Goal: Task Accomplishment & Management: Complete application form

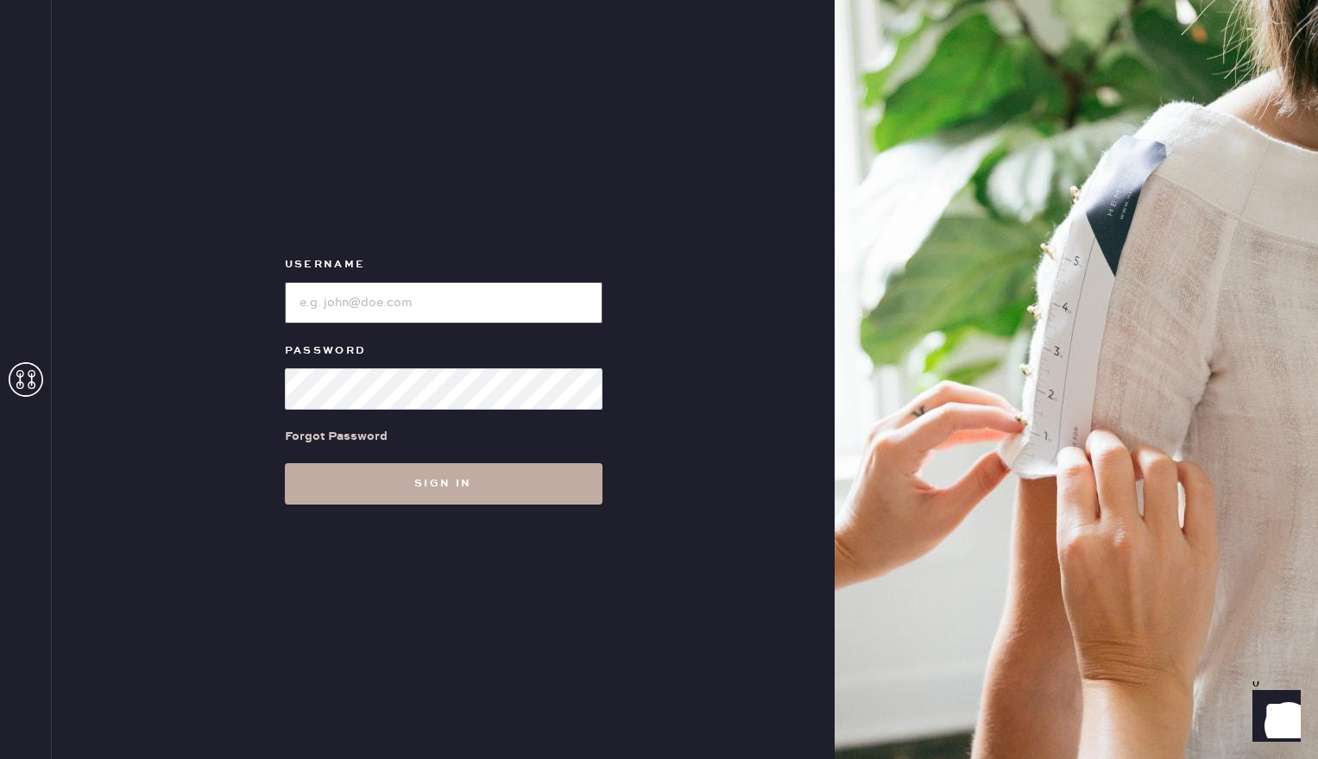
type input "reformationsouthcoastplaza"
click at [423, 478] on button "Sign in" at bounding box center [444, 483] width 318 height 41
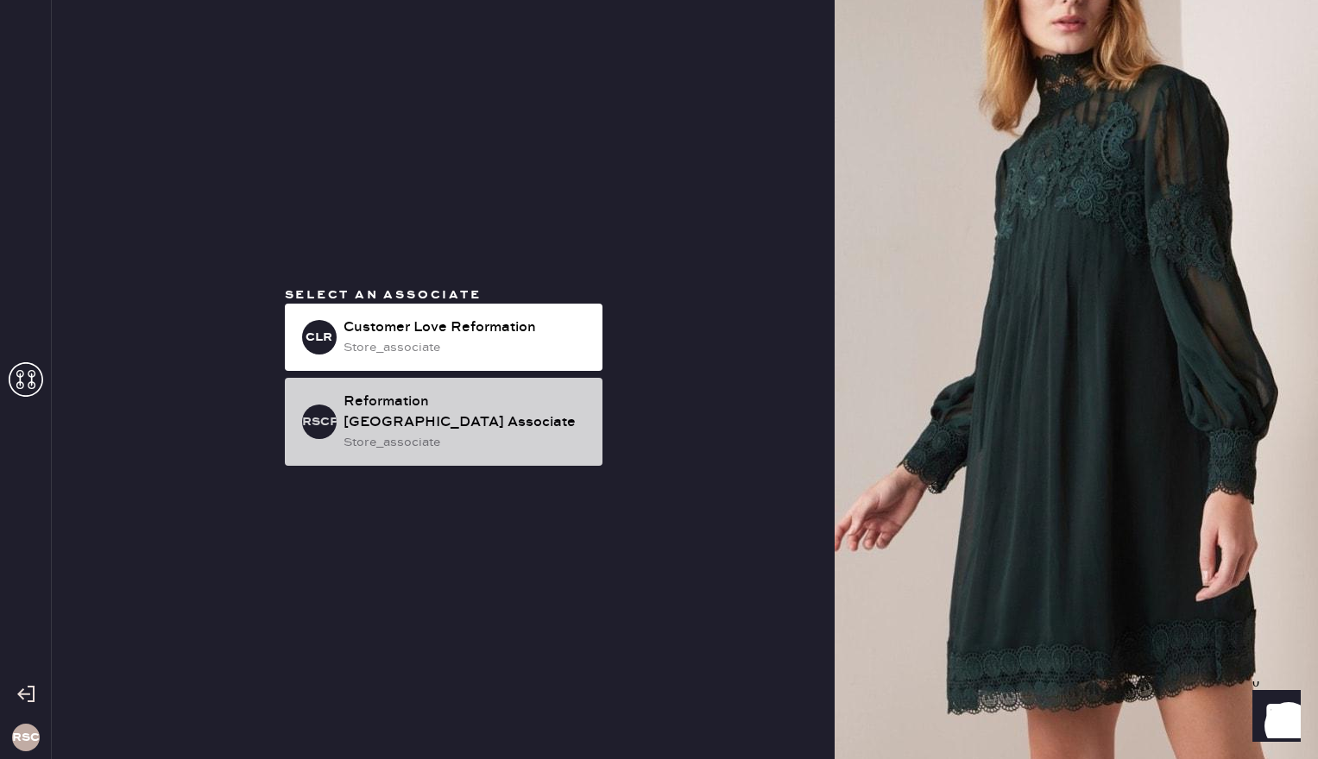
click at [467, 417] on div "Reformation [GEOGRAPHIC_DATA] Associate" at bounding box center [465, 412] width 245 height 41
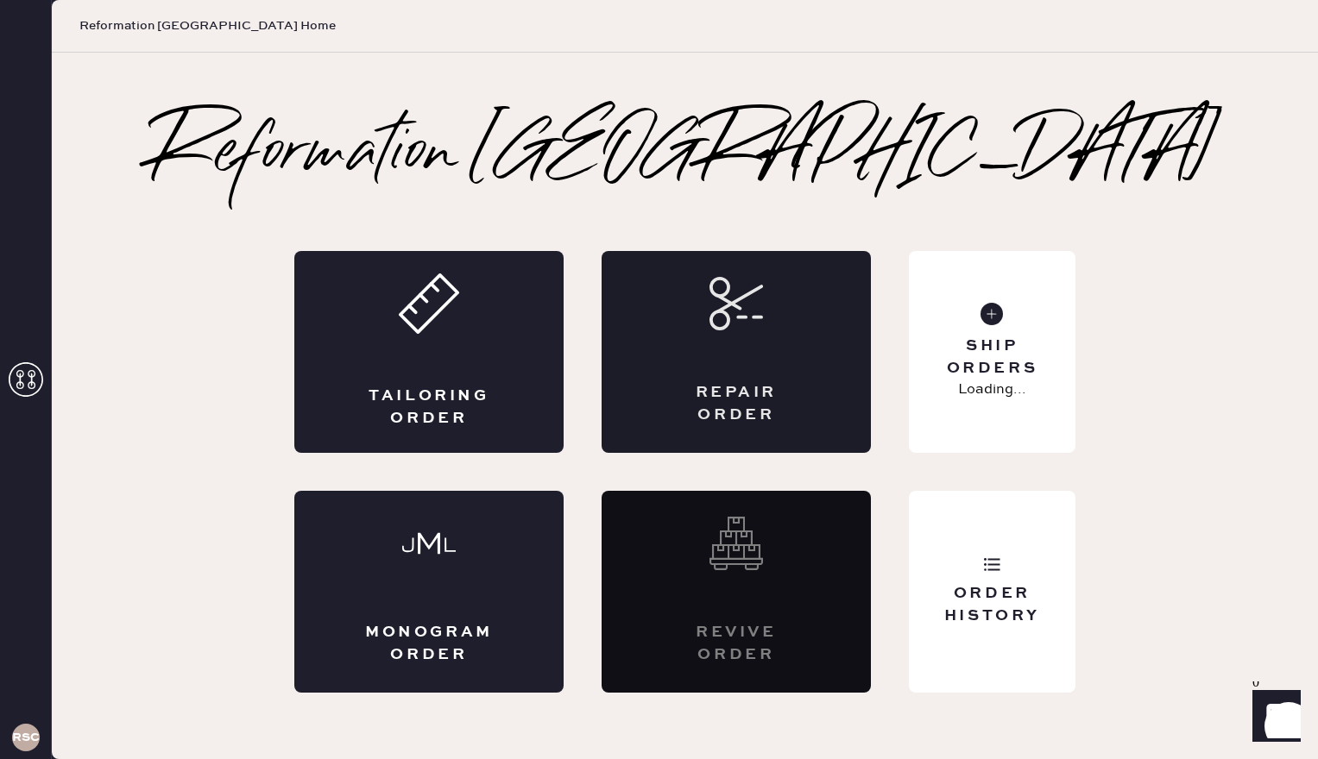
click at [745, 328] on icon at bounding box center [736, 304] width 54 height 54
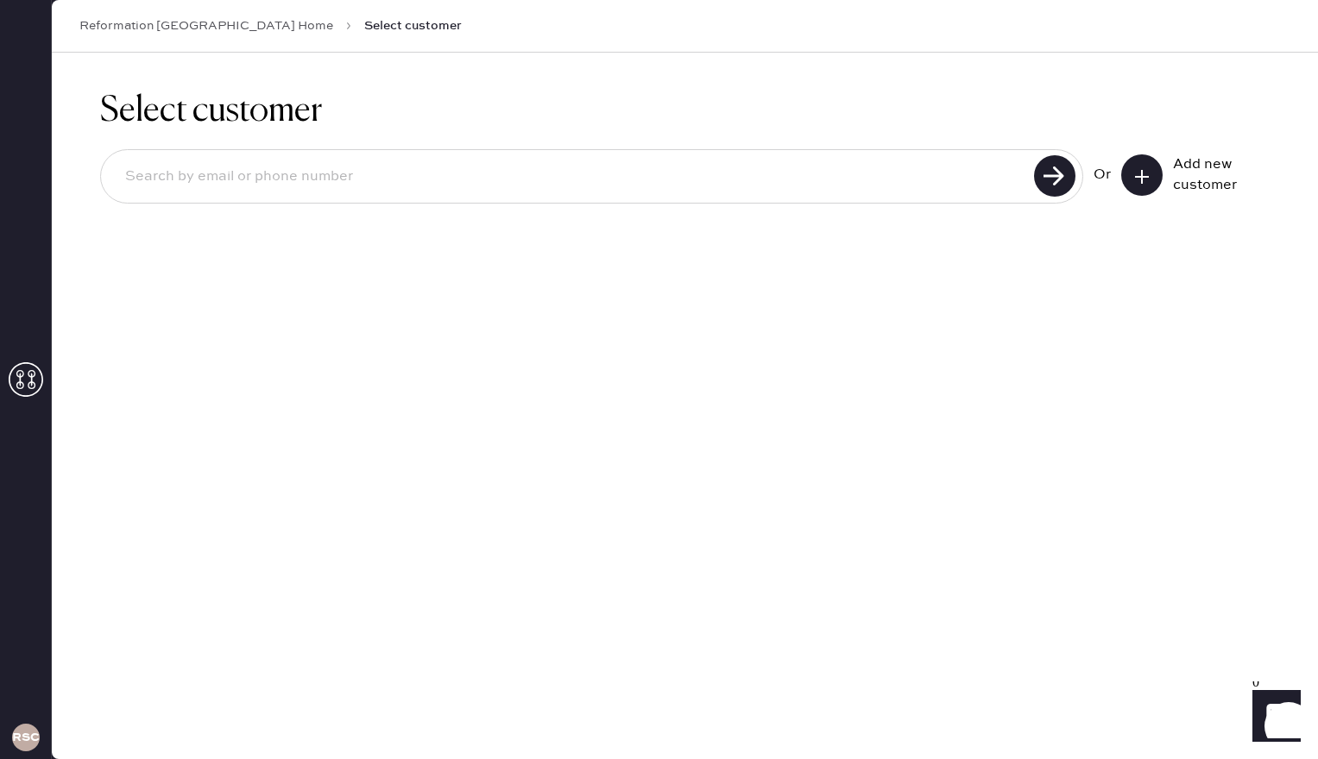
click at [1143, 162] on button at bounding box center [1141, 174] width 41 height 41
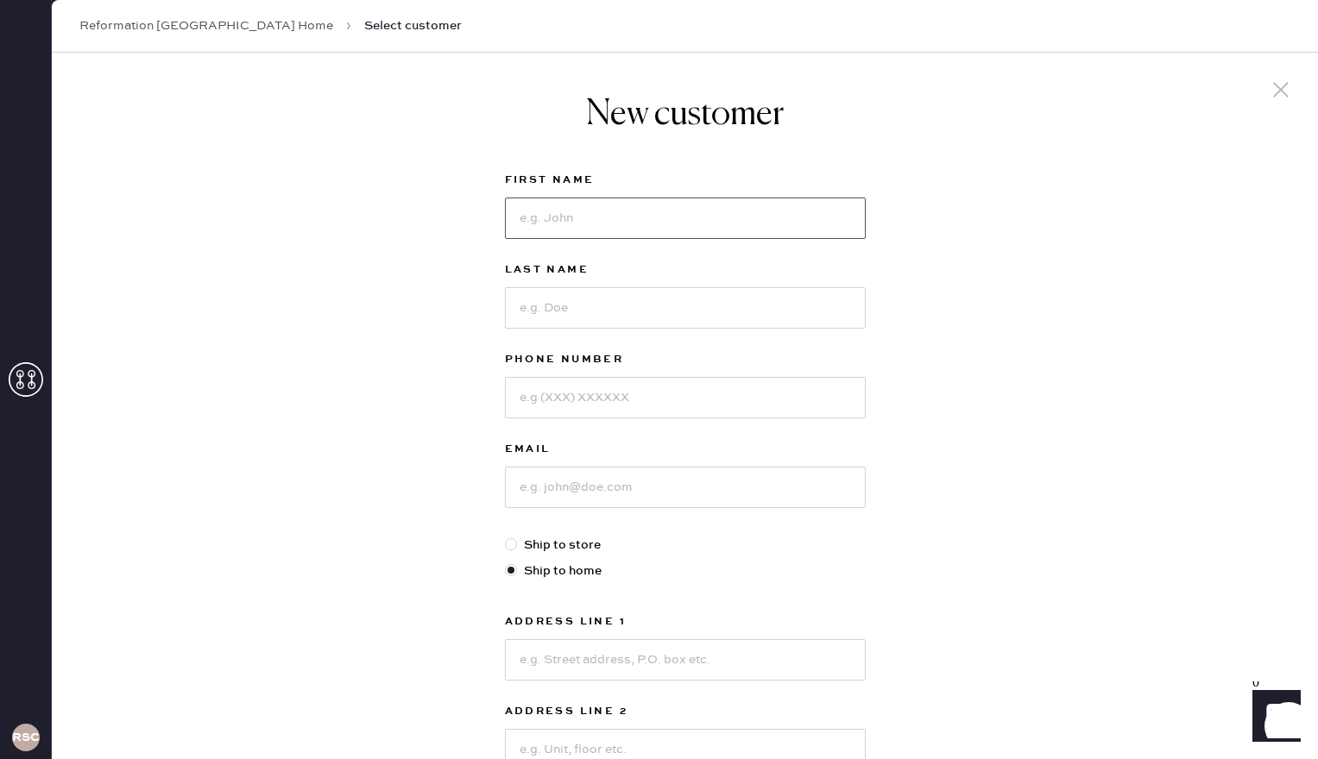
click at [620, 217] on input at bounding box center [685, 218] width 361 height 41
type input "Sanya"
click at [601, 305] on input at bounding box center [685, 307] width 361 height 41
type input "Nema"
click at [606, 409] on input at bounding box center [685, 397] width 361 height 41
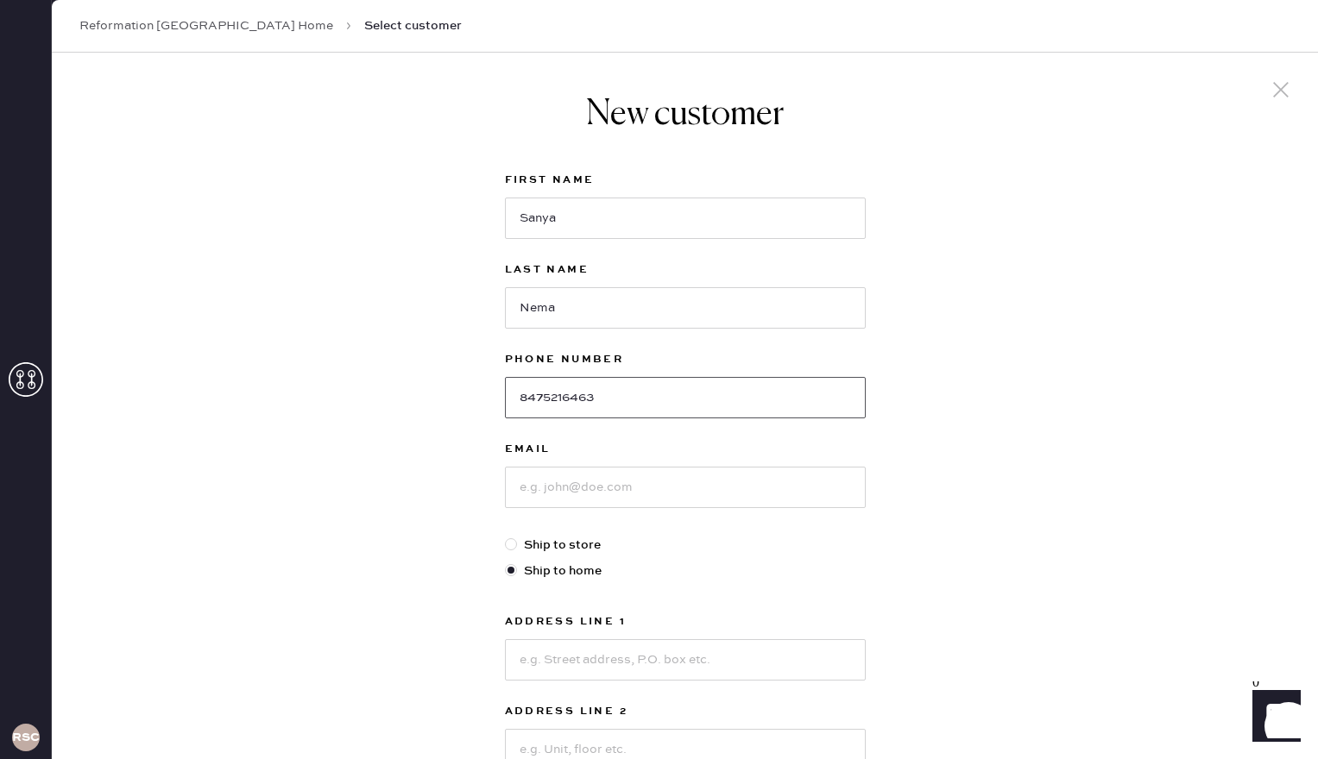
type input "8475216463"
click at [589, 495] on input at bounding box center [685, 487] width 361 height 41
type input "[EMAIL_ADDRESS][DOMAIN_NAME]"
click at [912, 608] on div "New customer First Name Sanya Last Name Nema Phone Number [PHONE_NUMBER] Email …" at bounding box center [685, 588] width 1266 height 1070
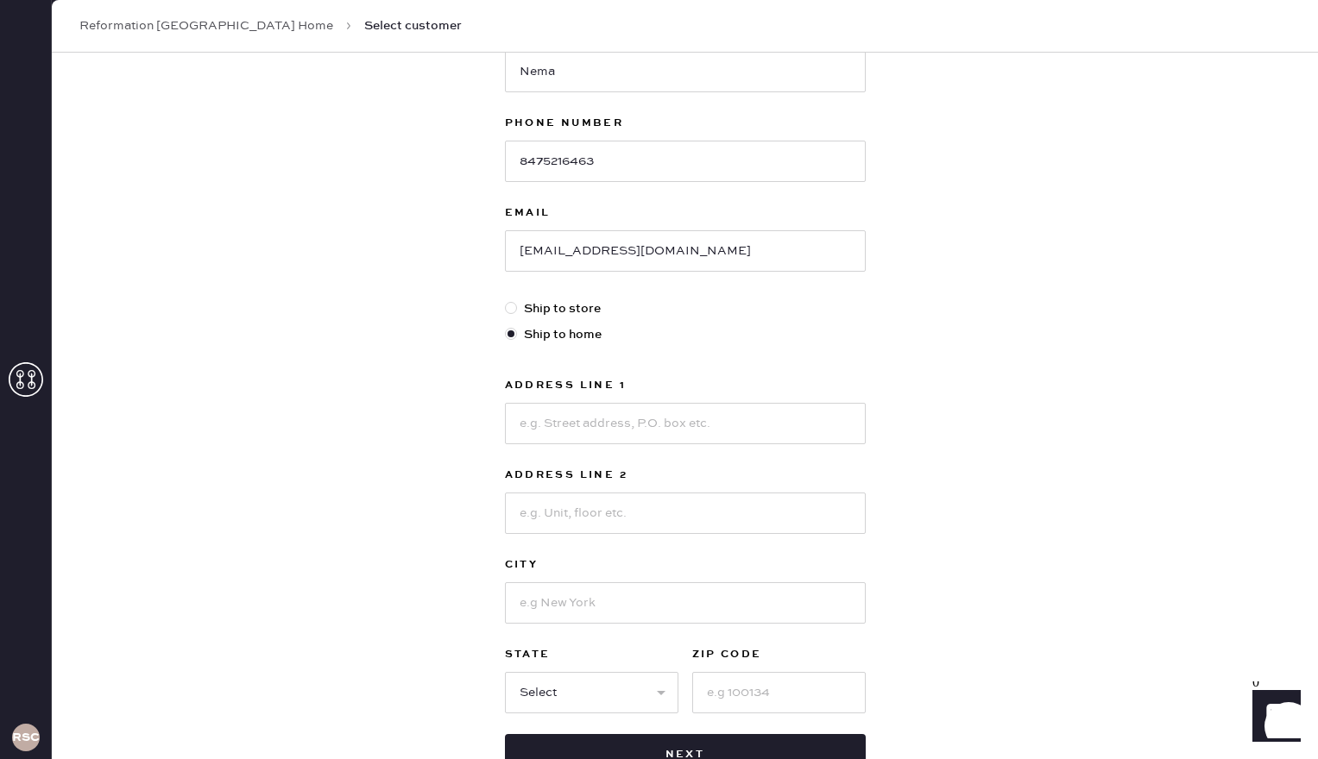
scroll to position [311, 0]
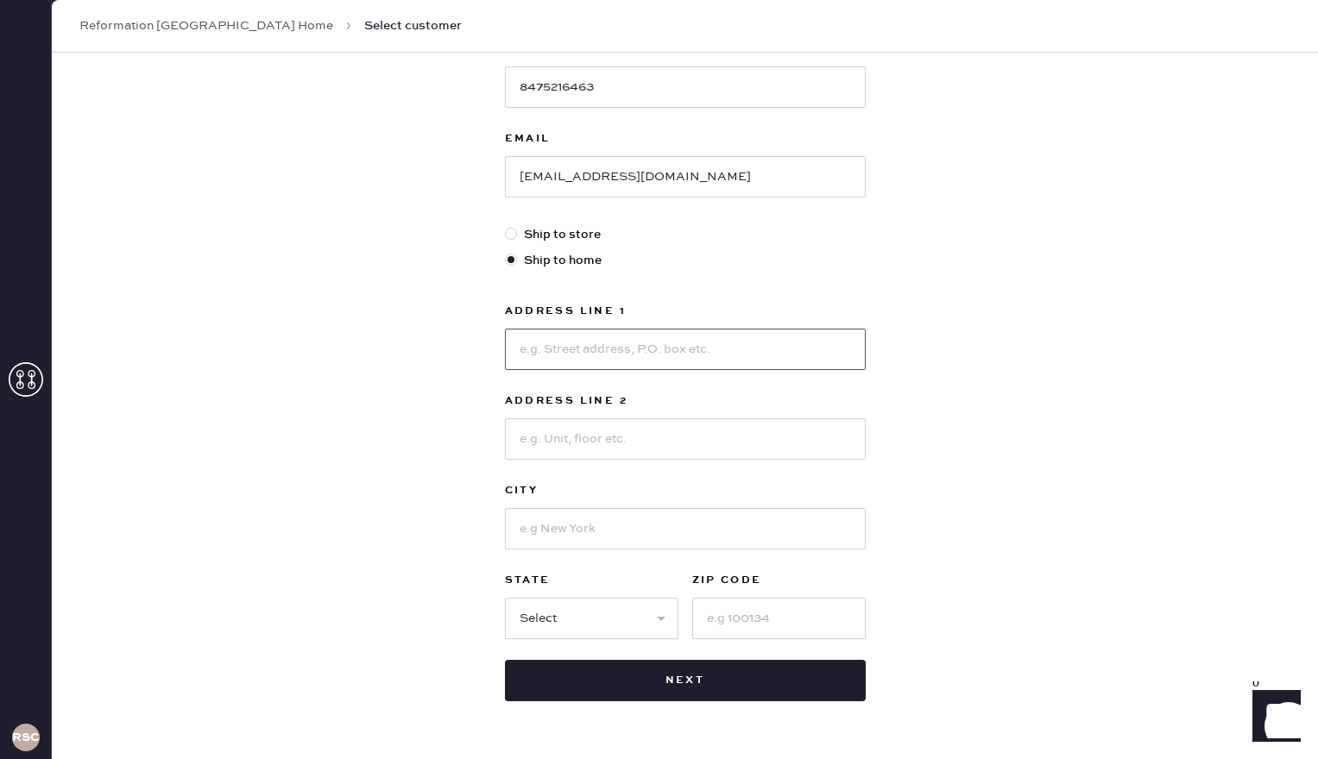
click at [645, 345] on input at bounding box center [685, 349] width 361 height 41
type input "[STREET_ADDRESS]"
click at [593, 444] on input at bounding box center [685, 439] width 361 height 41
click at [546, 525] on input at bounding box center [685, 528] width 361 height 41
type input "[GEOGRAPHIC_DATA]"
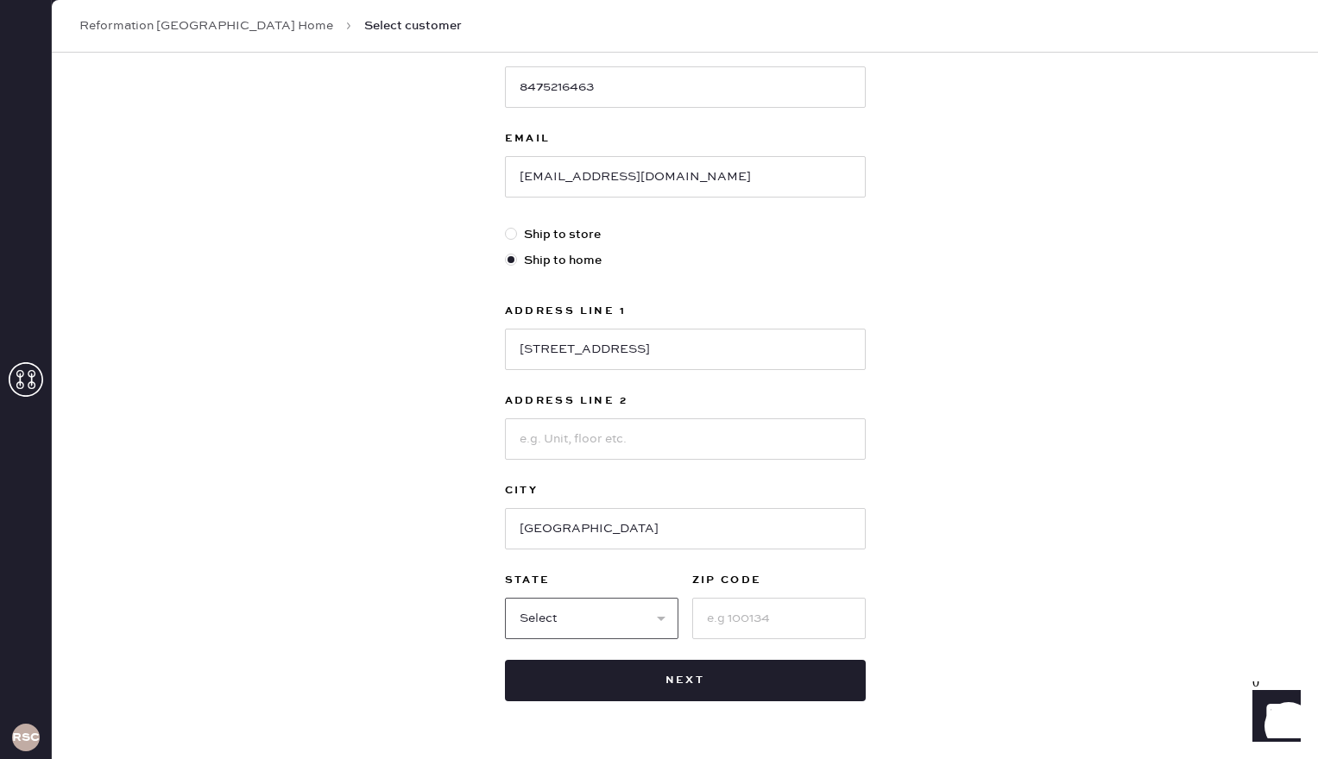
click at [553, 619] on select "Select AK AL AR AZ CA CO CT [GEOGRAPHIC_DATA] DE FL [GEOGRAPHIC_DATA] HI [GEOGR…" at bounding box center [591, 618] width 173 height 41
click at [742, 620] on input at bounding box center [778, 618] width 173 height 41
type input "92660"
click at [639, 614] on select "Select AK AL AR AZ CA CO CT [GEOGRAPHIC_DATA] DE FL [GEOGRAPHIC_DATA] HI [GEOGR…" at bounding box center [591, 618] width 173 height 41
select select "CA"
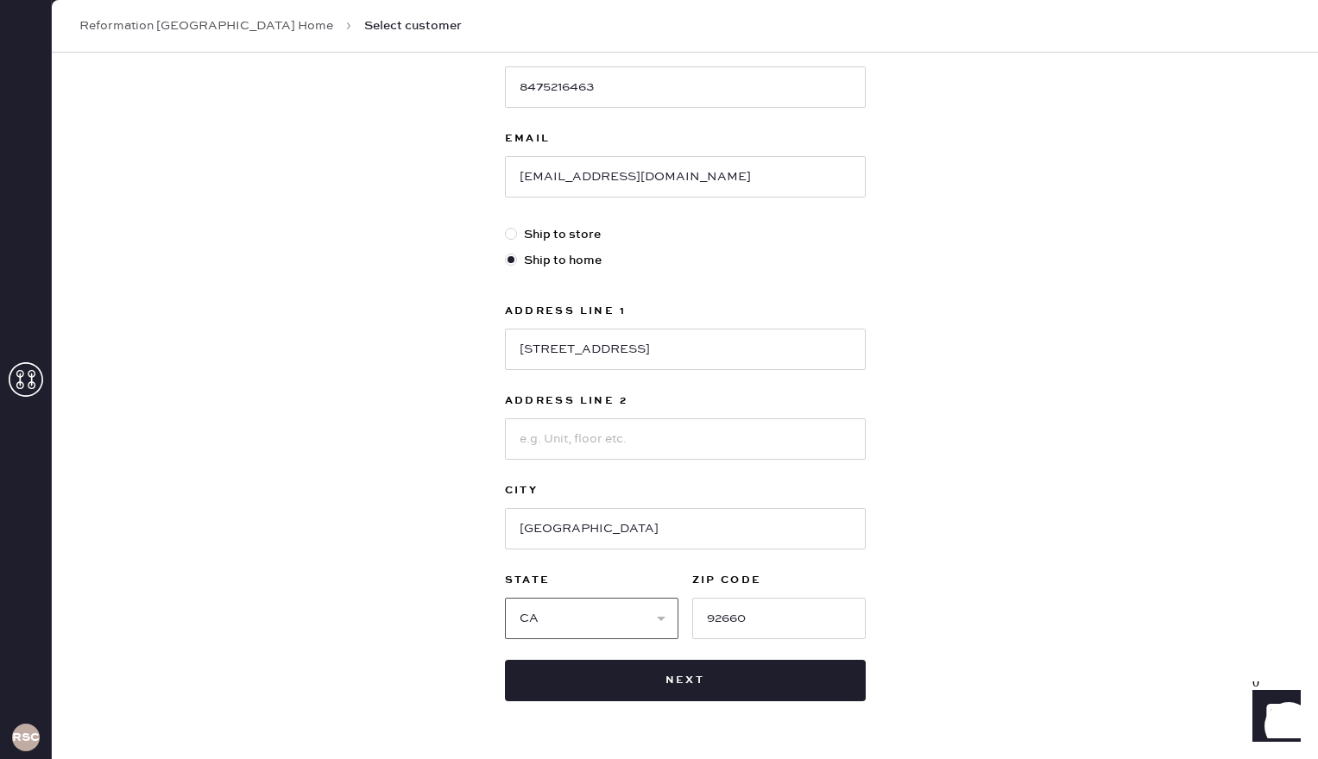
click at [505, 598] on select "Select AK AL AR AZ CA CO CT [GEOGRAPHIC_DATA] DE FL [GEOGRAPHIC_DATA] HI [GEOGR…" at bounding box center [591, 618] width 173 height 41
click at [1079, 406] on div "New customer First Name Sanya Last Name Nema Phone Number [PHONE_NUMBER] Email …" at bounding box center [685, 277] width 1266 height 1070
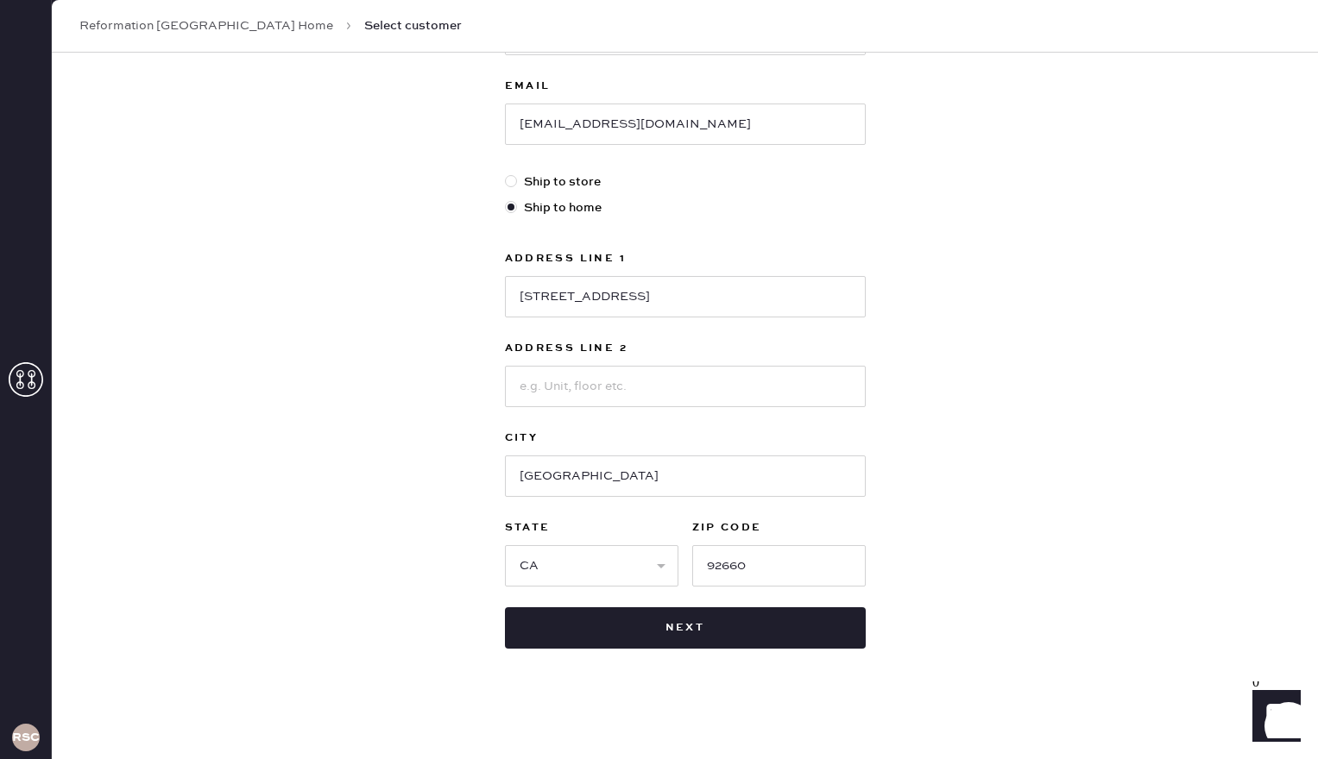
scroll to position [329, 0]
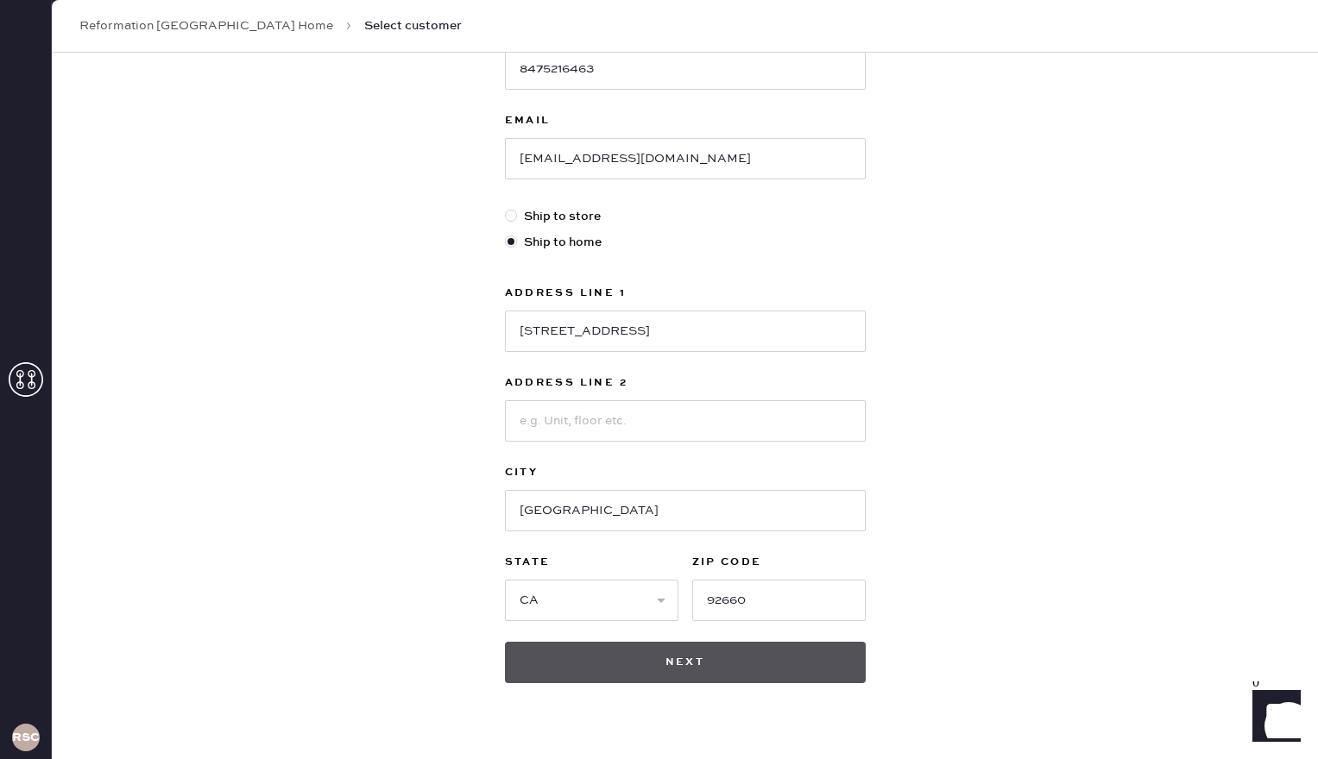
click at [738, 665] on button "Next" at bounding box center [685, 662] width 361 height 41
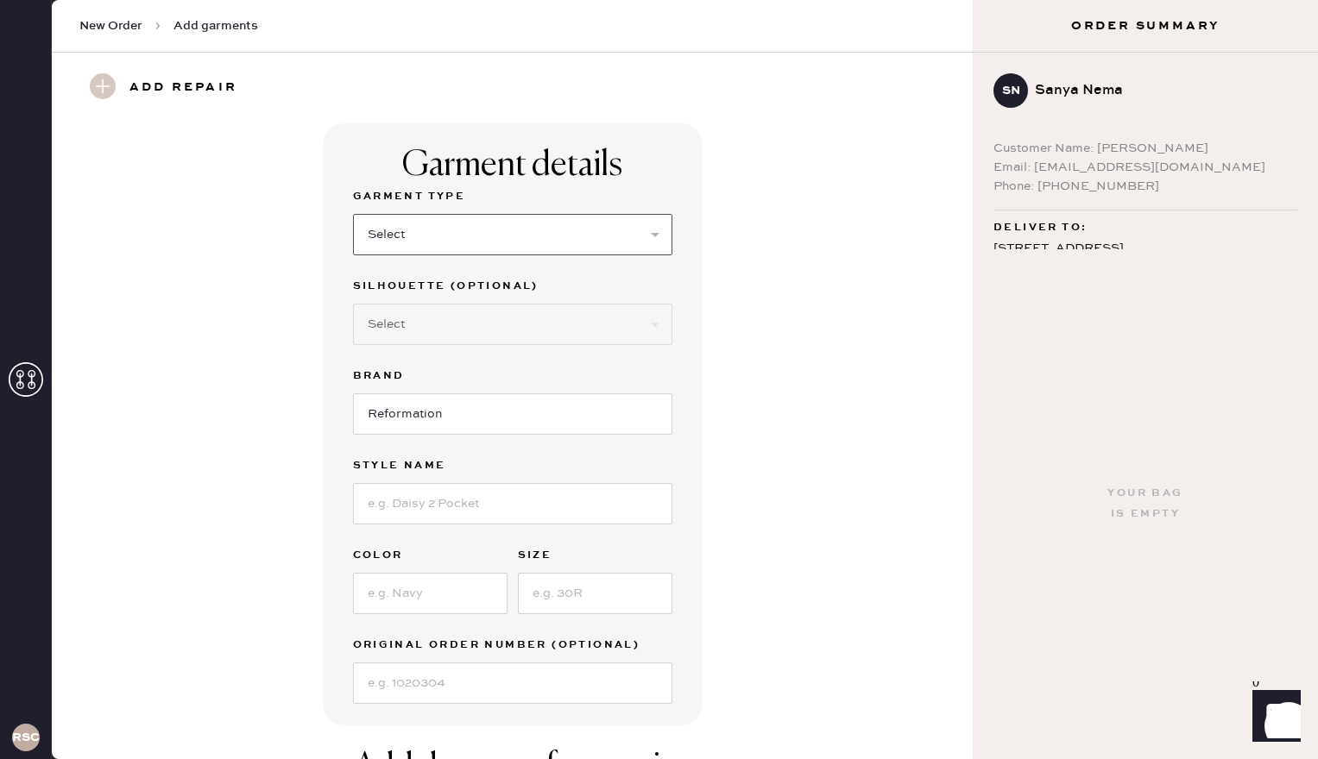
click at [657, 230] on select "Select Basic Skirt Jeans Leggings Pants Shorts Basic Sleeved Dress Basic Sleeve…" at bounding box center [512, 234] width 319 height 41
select select "6"
click at [353, 214] on select "Select Basic Skirt Jeans Leggings Pants Shorts Basic Sleeved Dress Basic Sleeve…" at bounding box center [512, 234] width 319 height 41
click at [795, 503] on div "Garment details Garment Type Select Basic Skirt Jeans Leggings Pants Shorts Bas…" at bounding box center [512, 424] width 859 height 602
click at [616, 508] on input at bounding box center [512, 503] width 319 height 41
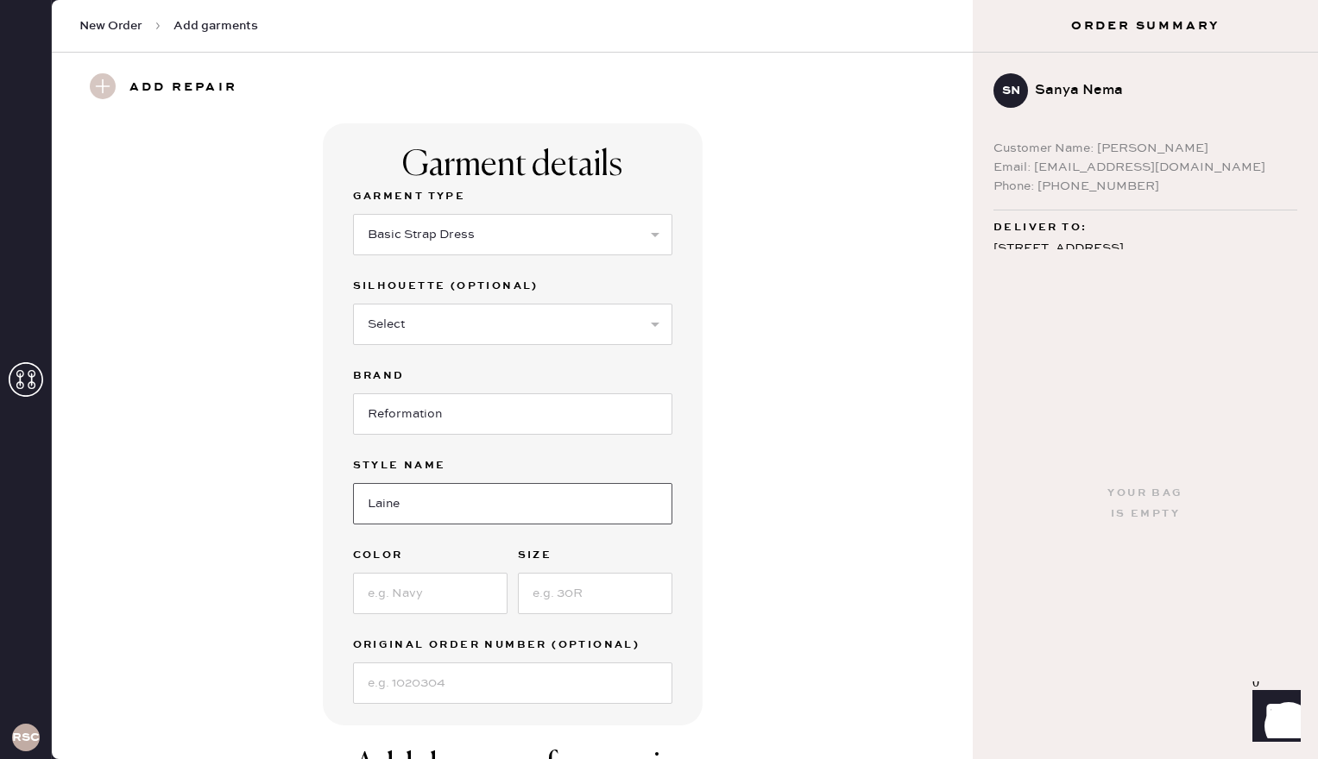
type input "Laine"
click at [456, 601] on input at bounding box center [430, 593] width 154 height 41
type input "[GEOGRAPHIC_DATA]"
click at [594, 601] on input at bounding box center [595, 593] width 154 height 41
type input "2"
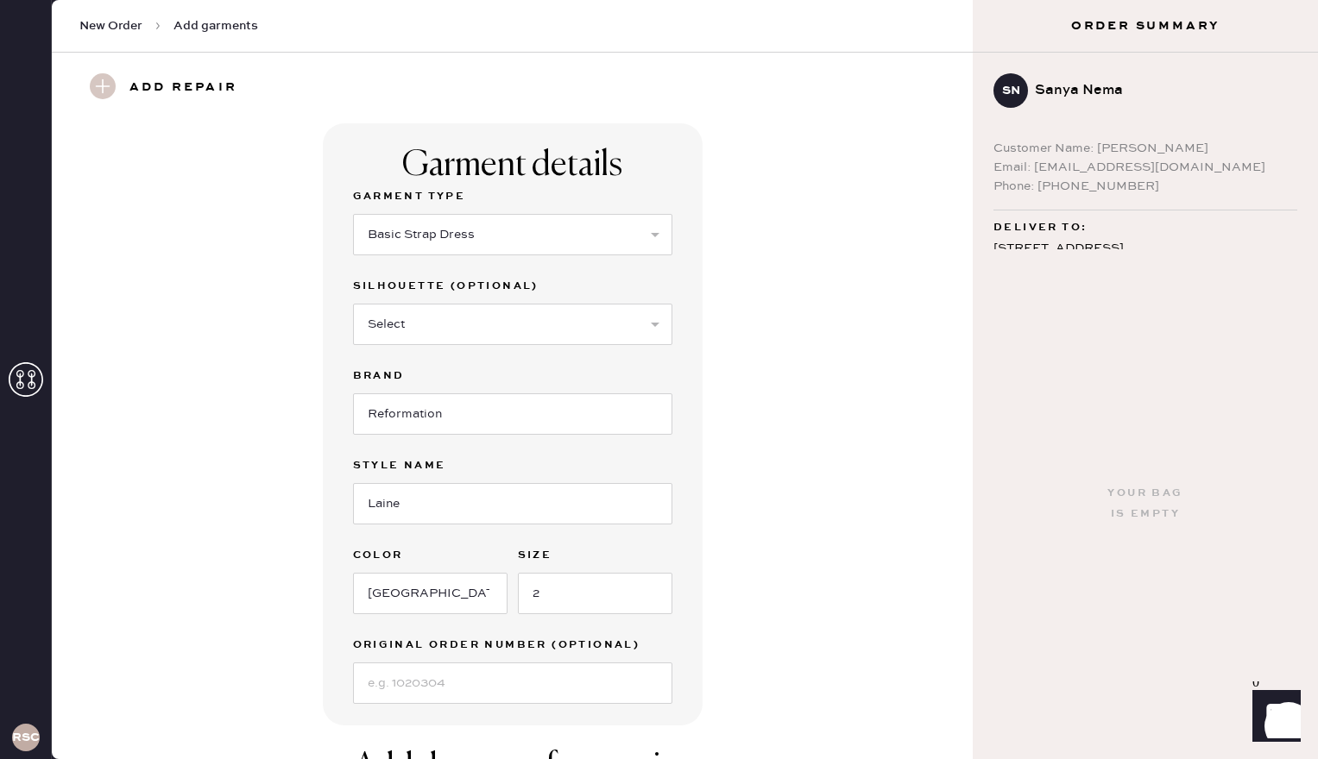
click at [795, 511] on div "Garment details Garment Type Select Basic Skirt Jeans Leggings Pants Shorts Bas…" at bounding box center [512, 424] width 859 height 602
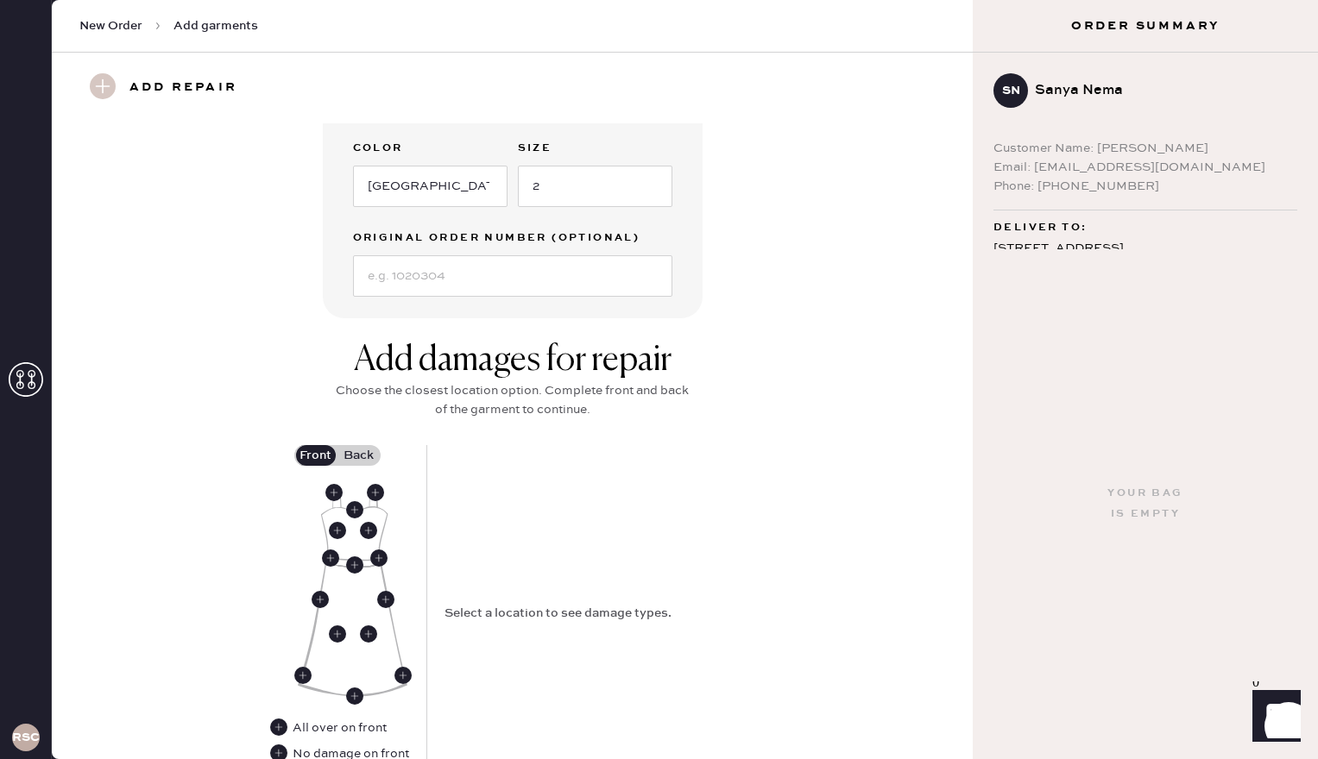
scroll to position [414, 0]
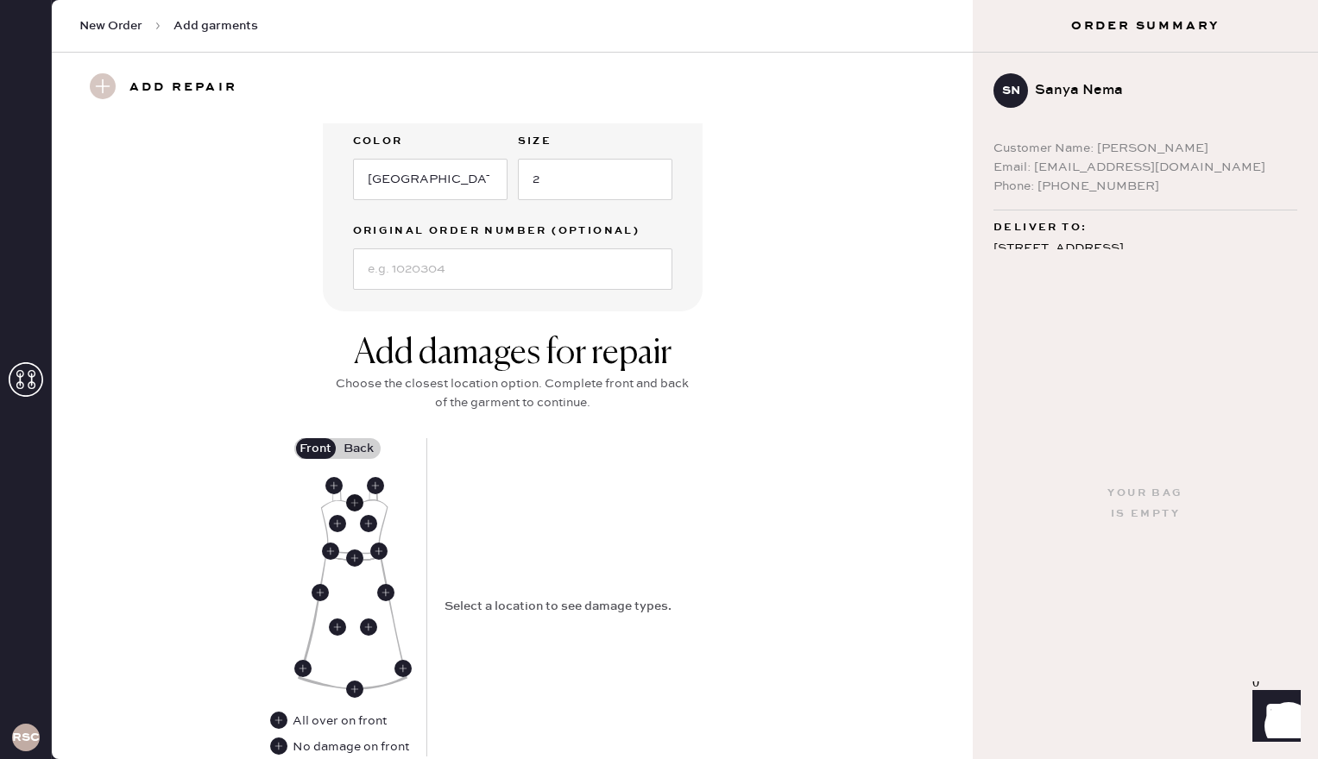
click at [353, 498] on use at bounding box center [354, 502] width 17 height 17
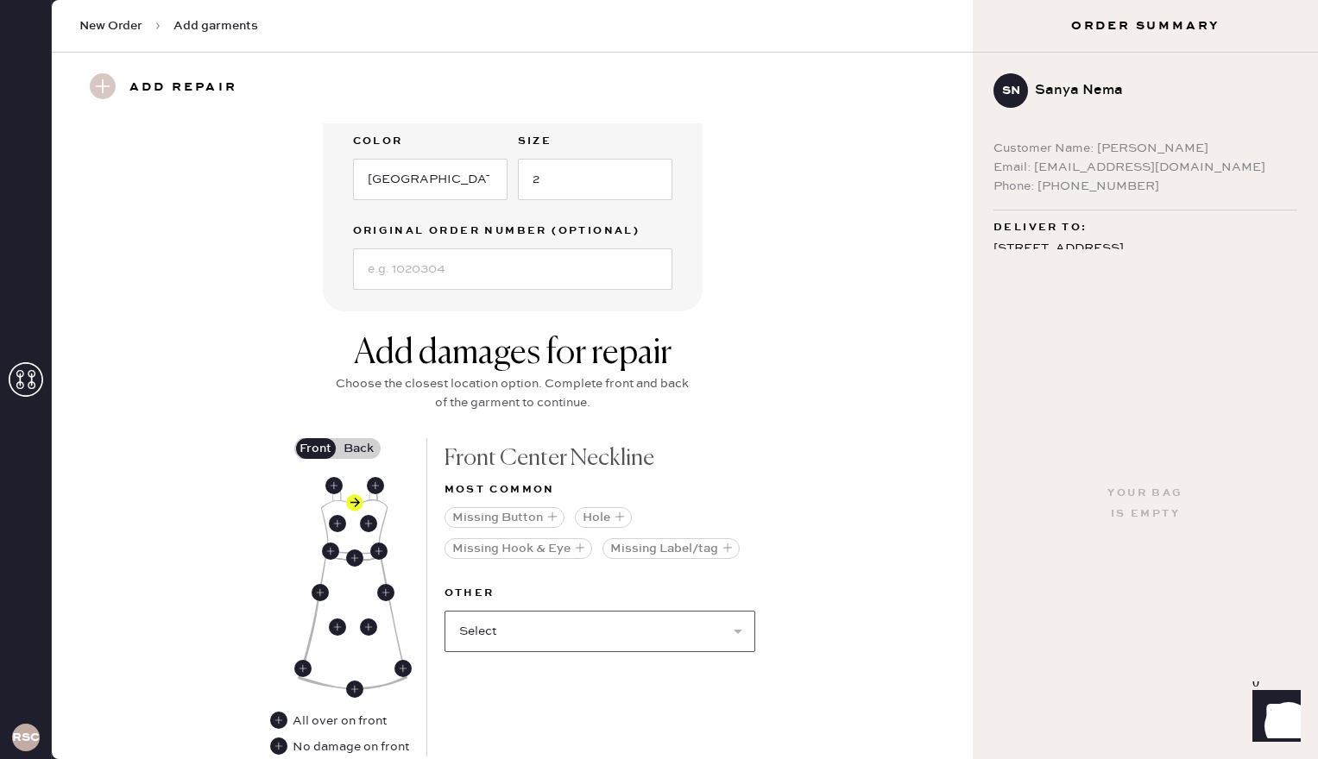
click at [735, 626] on select "Select Broken / Ripped Hem Broken Beads Broken Belt Loop Broken Button Broken C…" at bounding box center [599, 631] width 311 height 41
select select "1658"
click at [444, 611] on select "Select Broken / Ripped Hem Broken Beads Broken Belt Loop Broken Button Broken C…" at bounding box center [599, 631] width 311 height 41
select select
click at [833, 603] on div "Add damages for repair Choose the closest location option. Complete front and b…" at bounding box center [512, 600] width 859 height 535
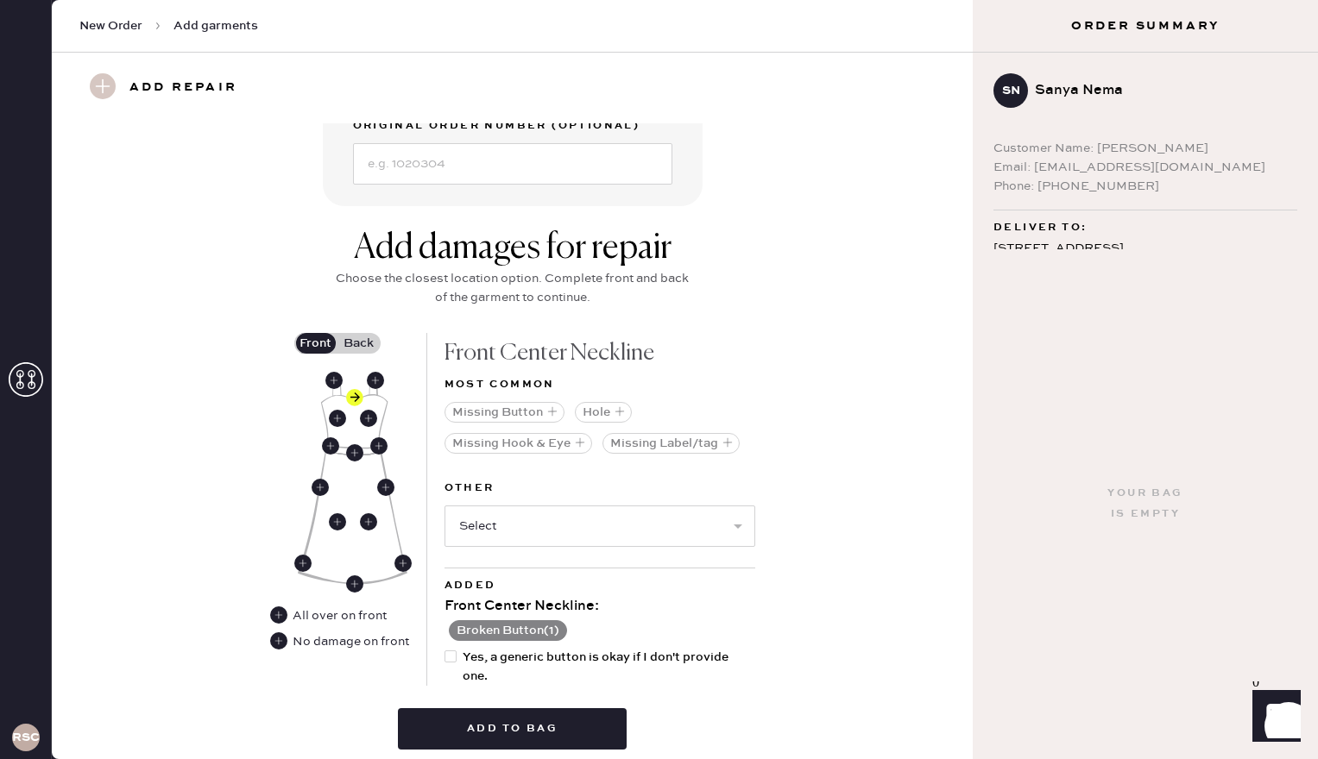
scroll to position [585, 0]
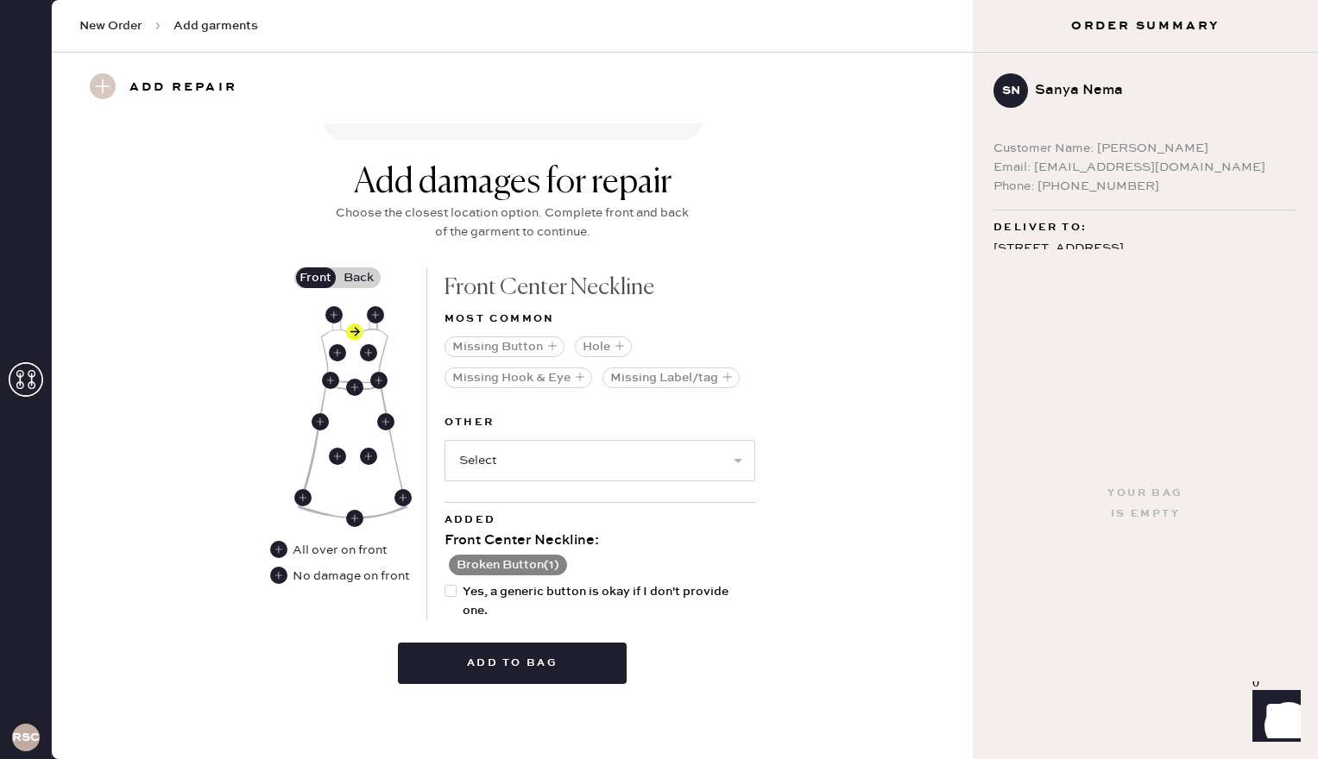
click at [362, 278] on label "Back" at bounding box center [358, 278] width 43 height 21
click at [359, 278] on input "Back" at bounding box center [359, 278] width 0 height 0
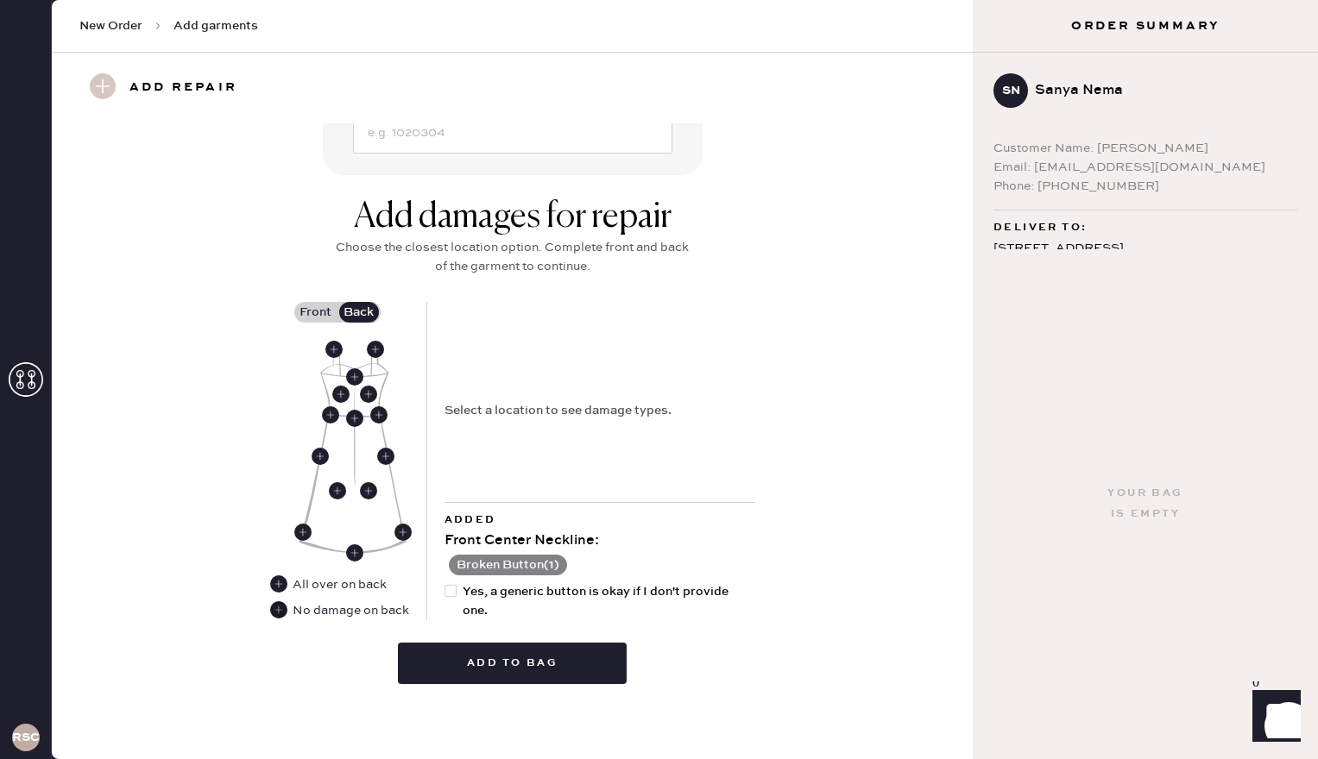
click at [282, 615] on use at bounding box center [278, 609] width 17 height 17
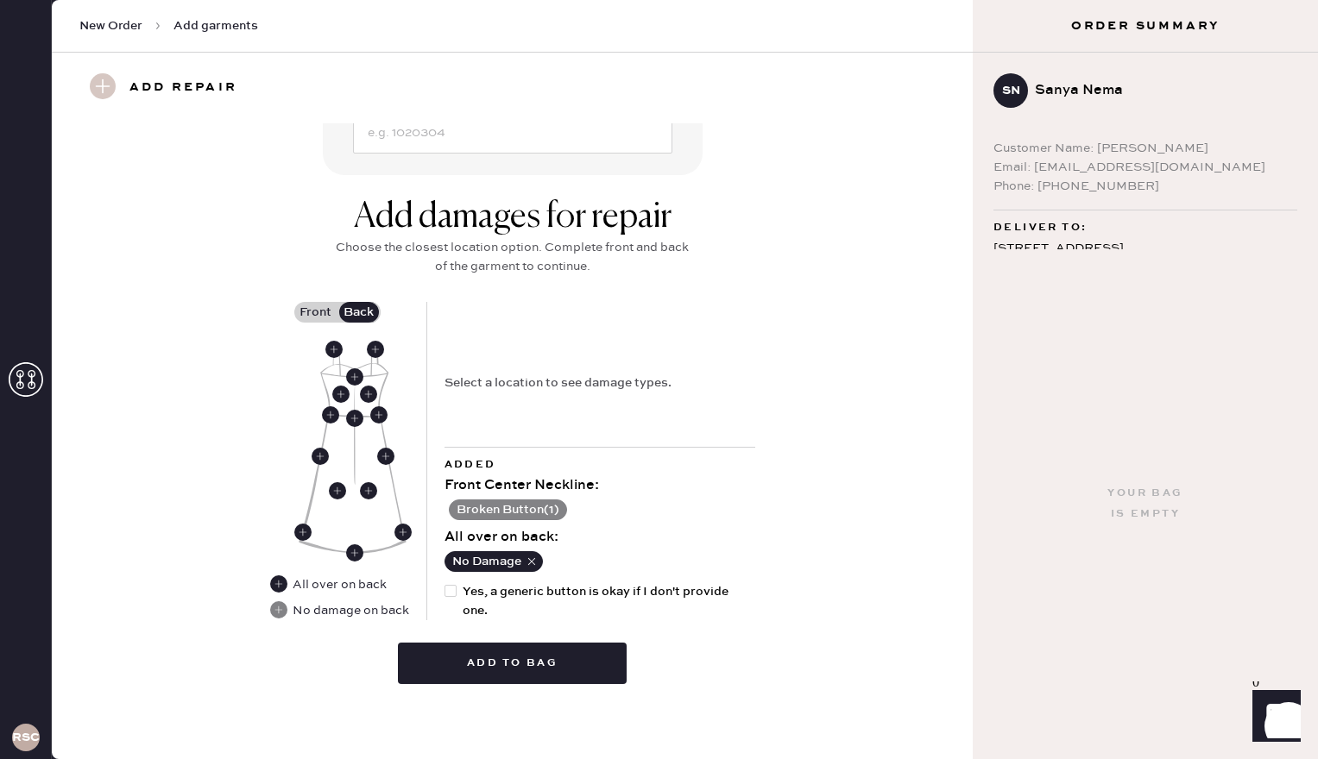
click at [450, 590] on div at bounding box center [450, 591] width 12 height 12
click at [445, 583] on input "Yes, a generic button is okay if I don't provide one." at bounding box center [444, 582] width 1 height 1
checkbox input "true"
click at [463, 660] on button "Add to bag" at bounding box center [512, 663] width 229 height 41
select select
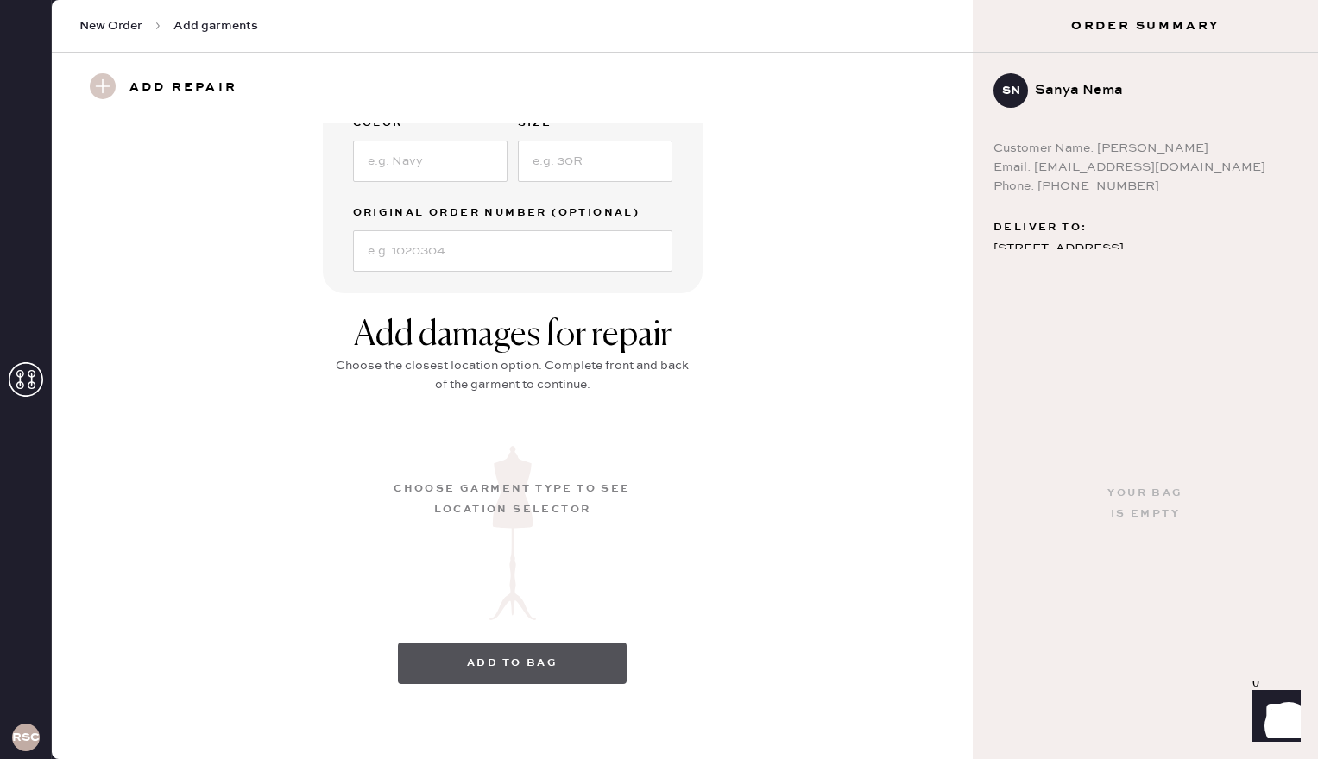
scroll to position [7, 0]
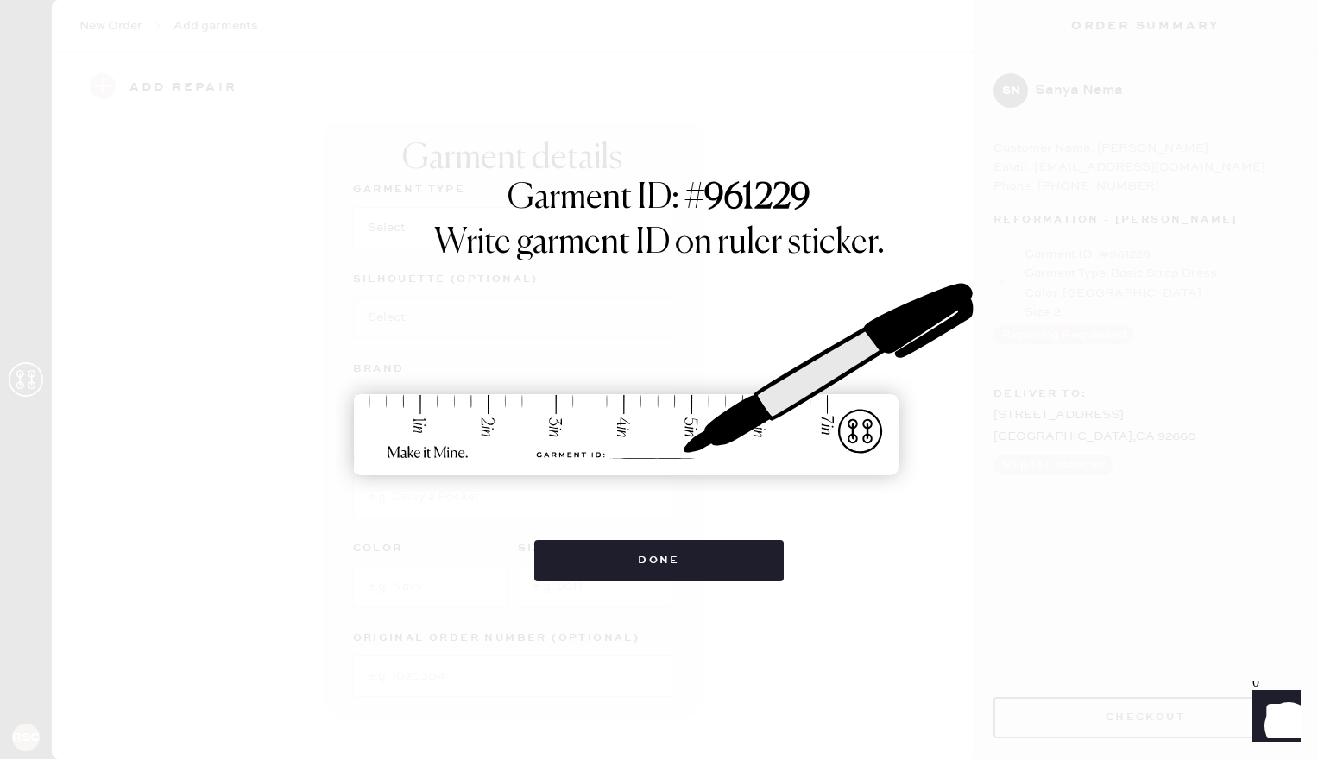
click at [610, 583] on div "Garment ID: # 961229 Write garment ID on ruler sticker. Done" at bounding box center [659, 379] width 1318 height 759
click at [610, 580] on button "Done" at bounding box center [658, 560] width 249 height 41
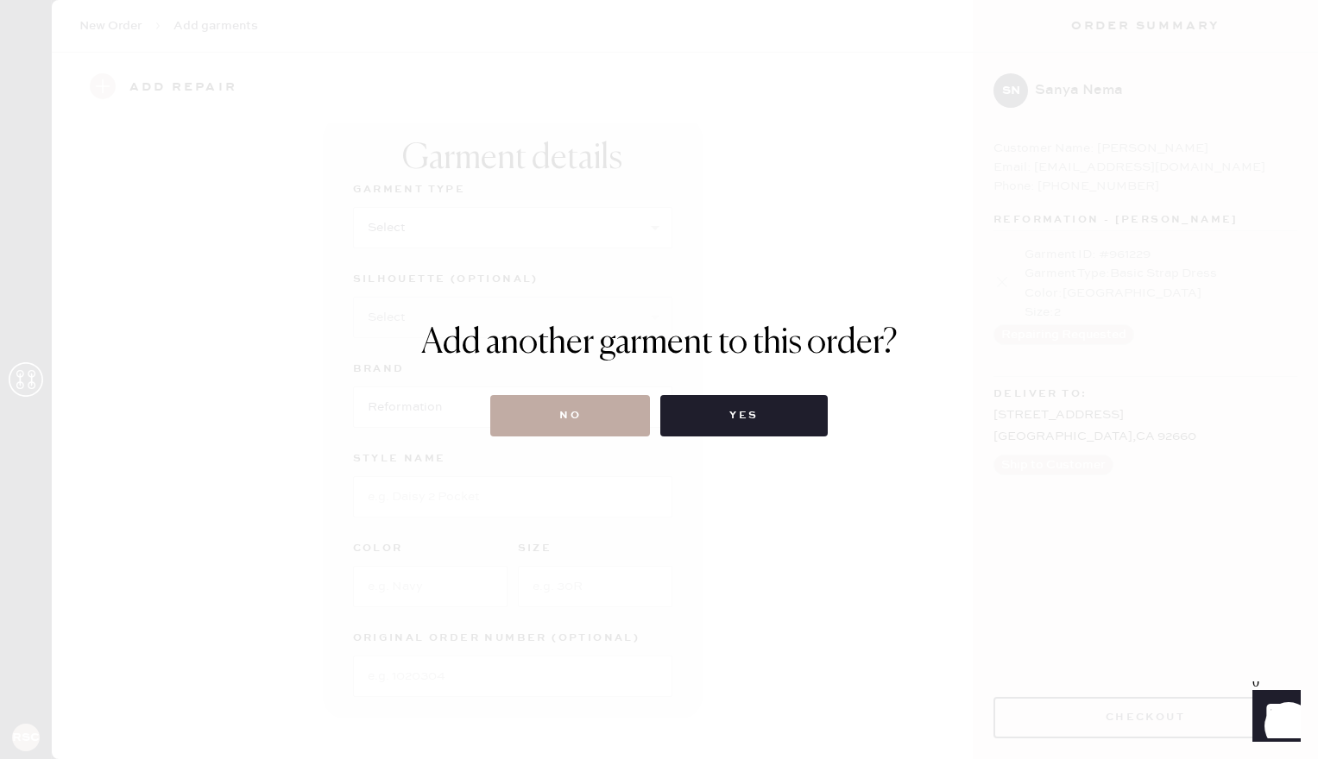
click at [594, 430] on button "No" at bounding box center [570, 415] width 160 height 41
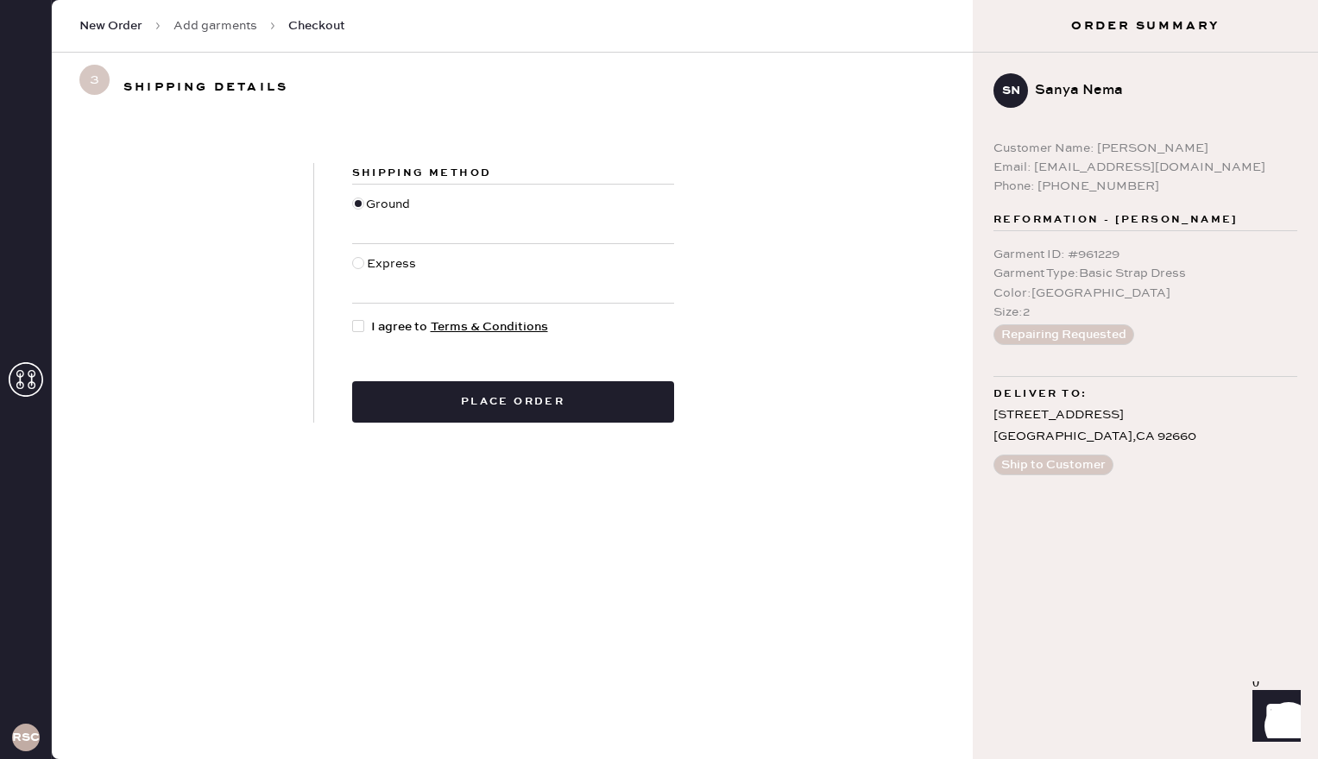
click at [363, 327] on div at bounding box center [358, 326] width 12 height 12
click at [353, 318] on input "I agree to Terms & Conditions" at bounding box center [352, 318] width 1 height 1
checkbox input "true"
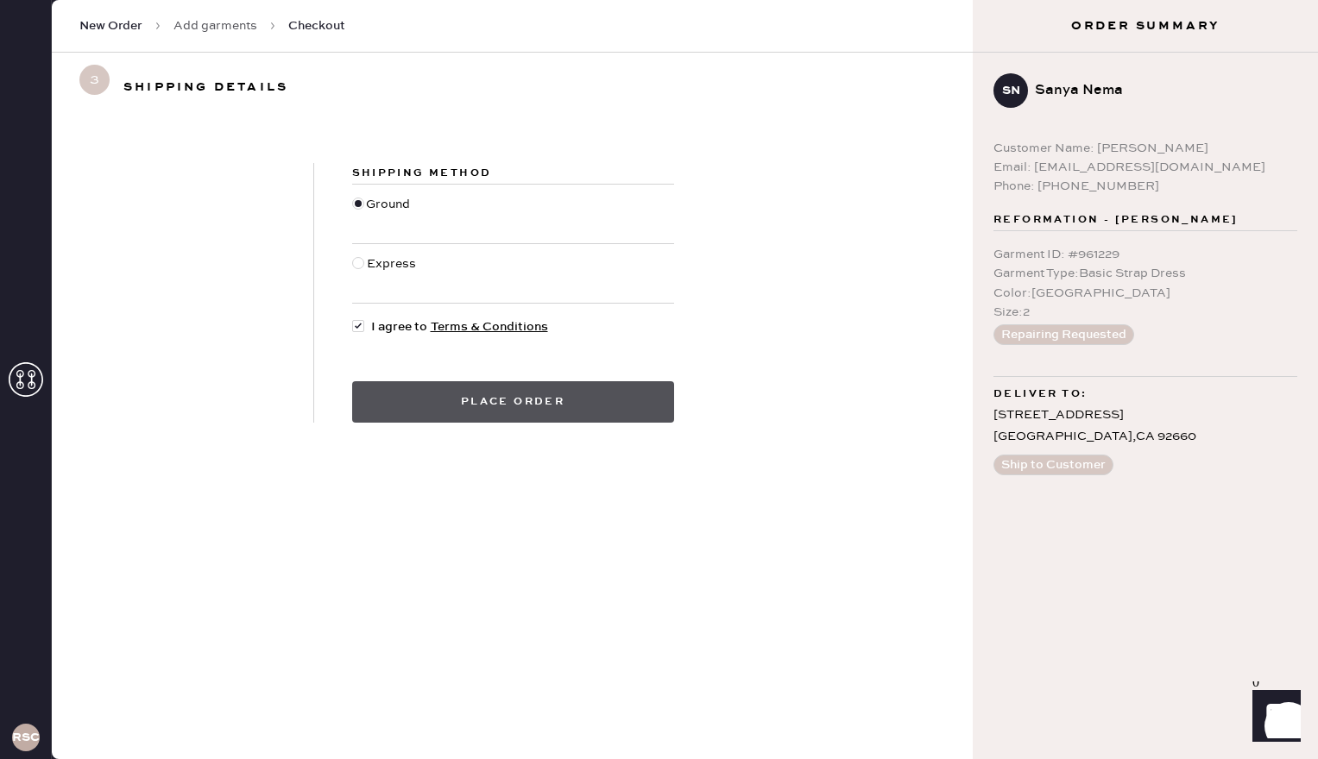
click at [420, 385] on button "Place order" at bounding box center [513, 401] width 322 height 41
